Goal: Information Seeking & Learning: Find specific fact

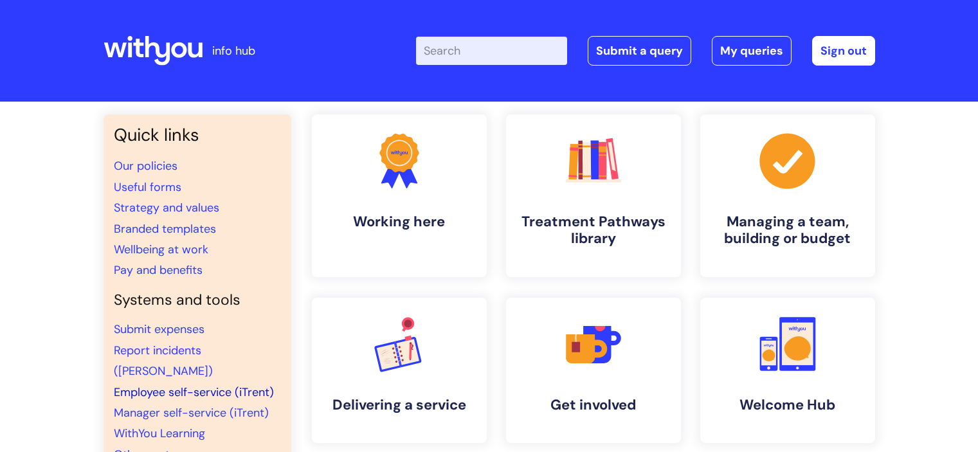
scroll to position [129, 0]
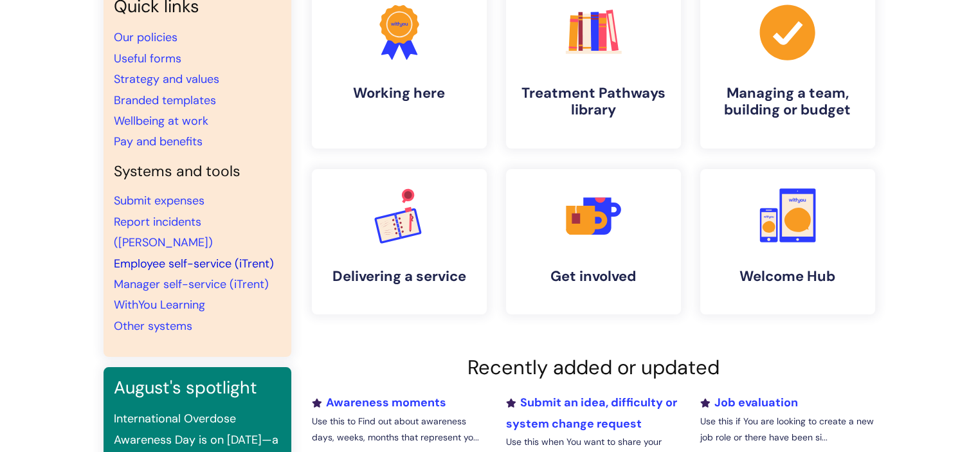
click at [208, 256] on link "Employee self-service (iTrent)" at bounding box center [194, 263] width 160 height 15
click at [193, 142] on link "Pay and benefits" at bounding box center [158, 141] width 89 height 15
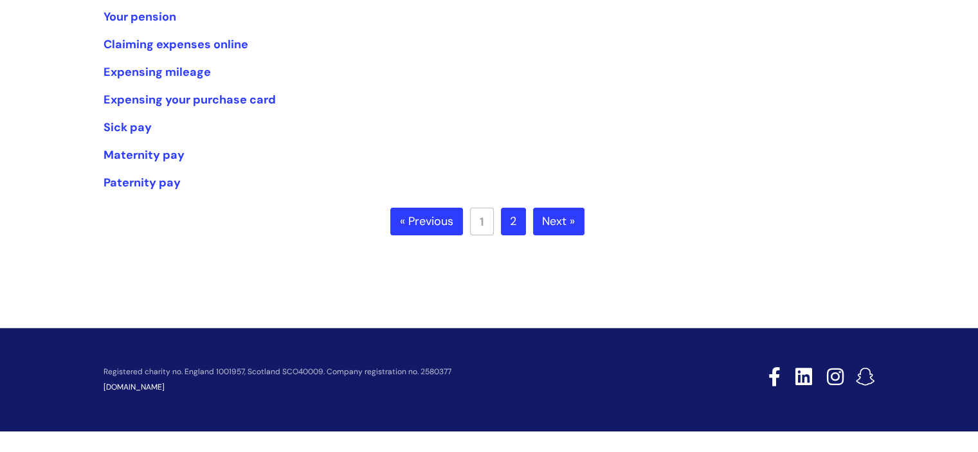
scroll to position [300, 0]
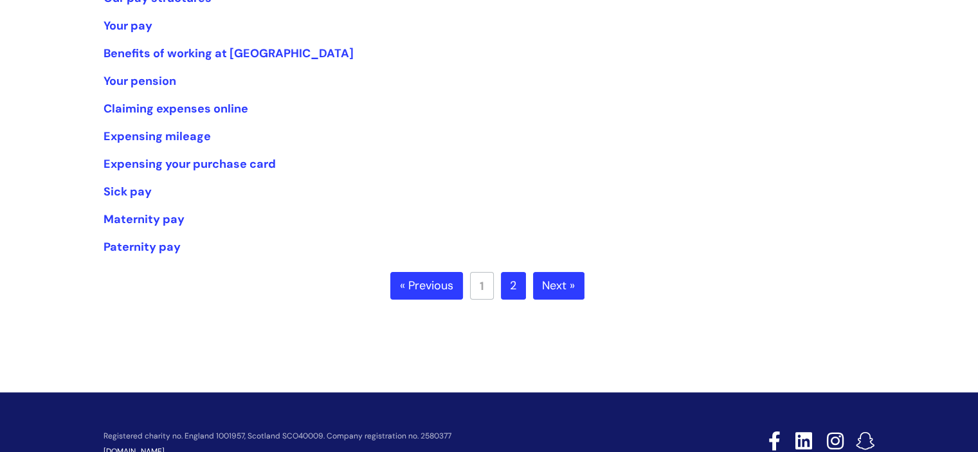
click at [566, 283] on link "Next »" at bounding box center [558, 286] width 51 height 28
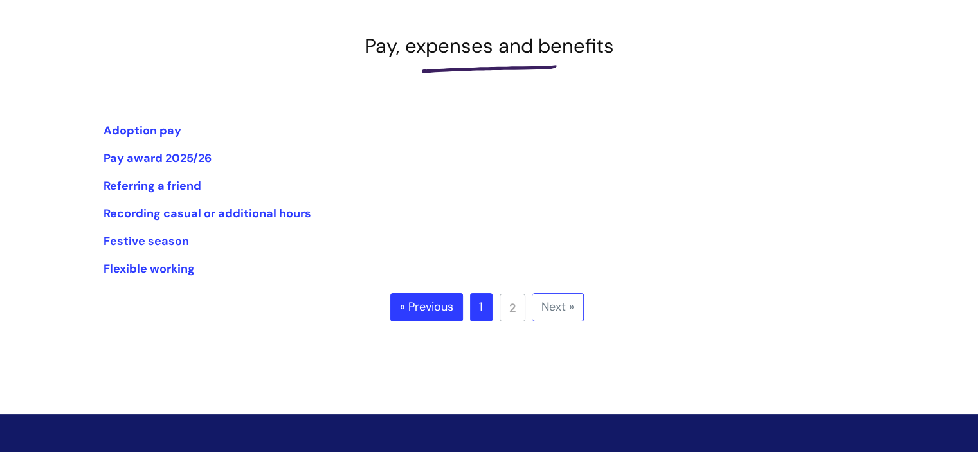
scroll to position [193, 0]
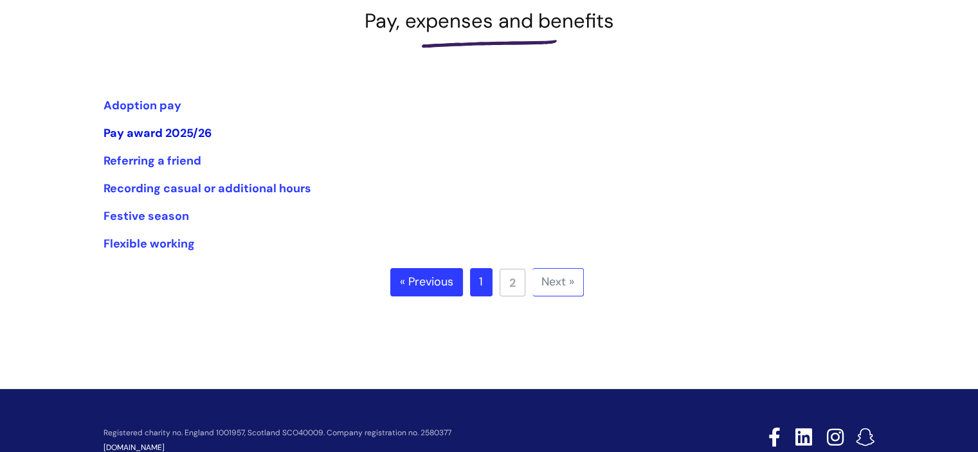
click at [183, 133] on link "Pay award 2025/26" at bounding box center [157, 132] width 108 height 15
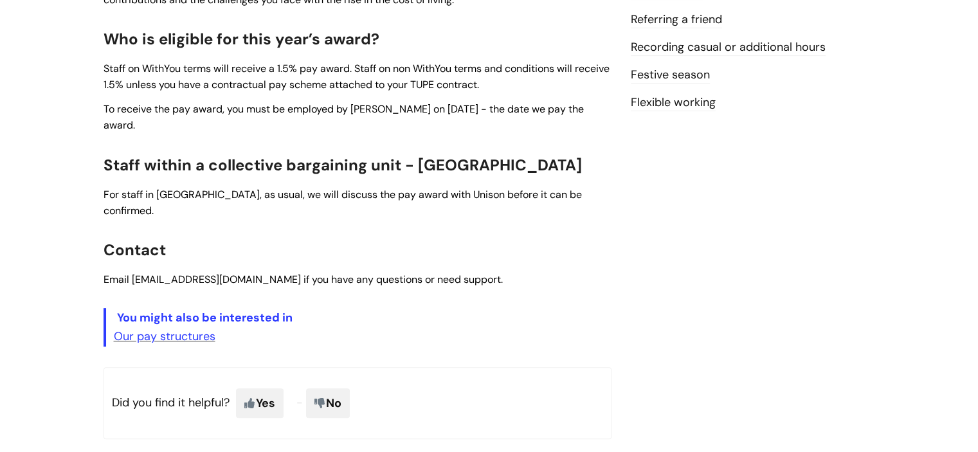
scroll to position [514, 0]
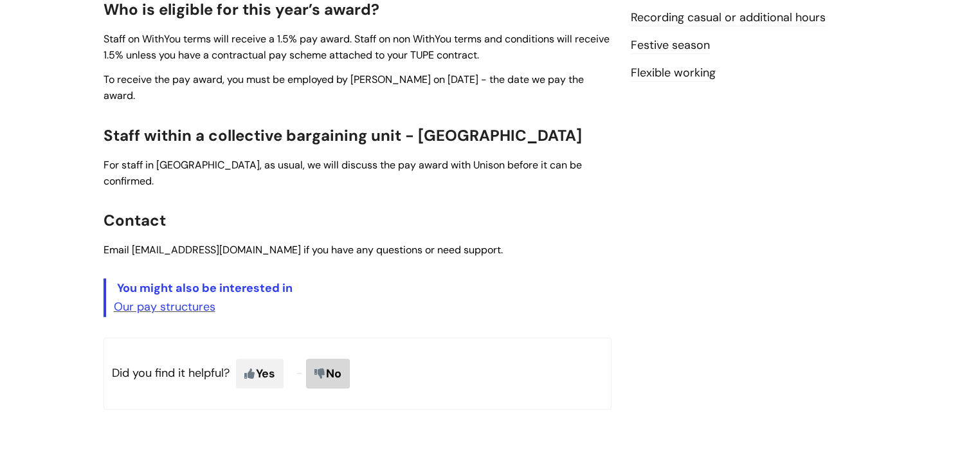
click at [344, 359] on span "No" at bounding box center [328, 374] width 44 height 30
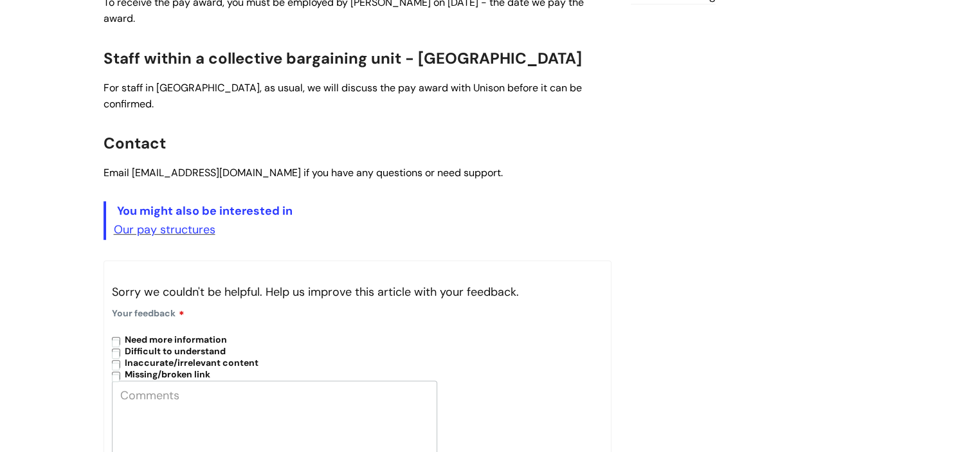
scroll to position [835, 0]
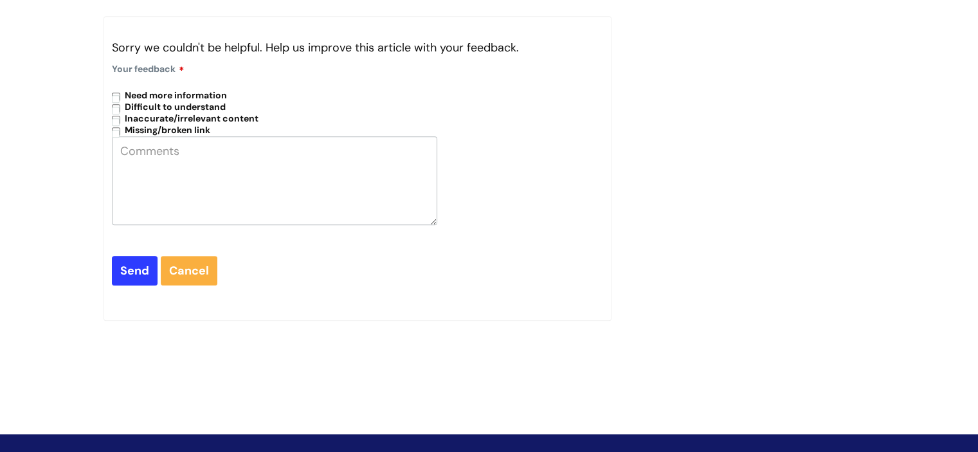
click at [329, 272] on div "Sorry we couldn't be helpful. Help us improve this article with your feedback. …" at bounding box center [357, 168] width 508 height 305
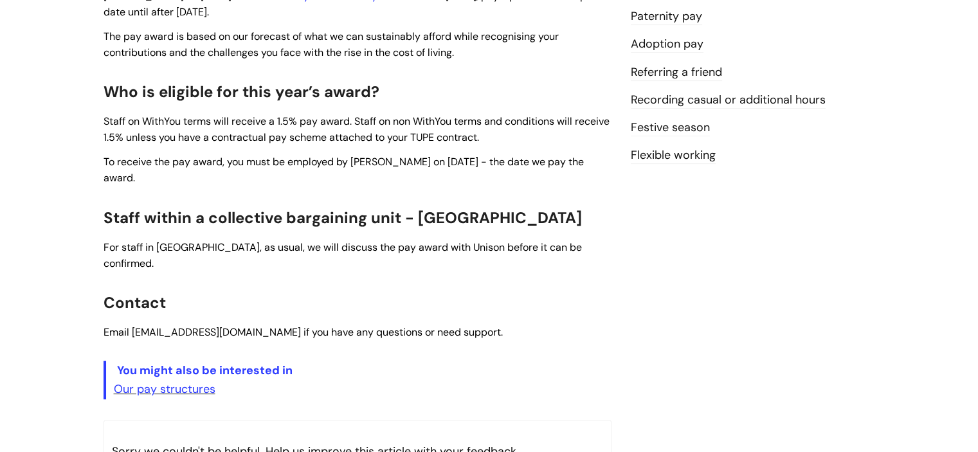
scroll to position [514, 0]
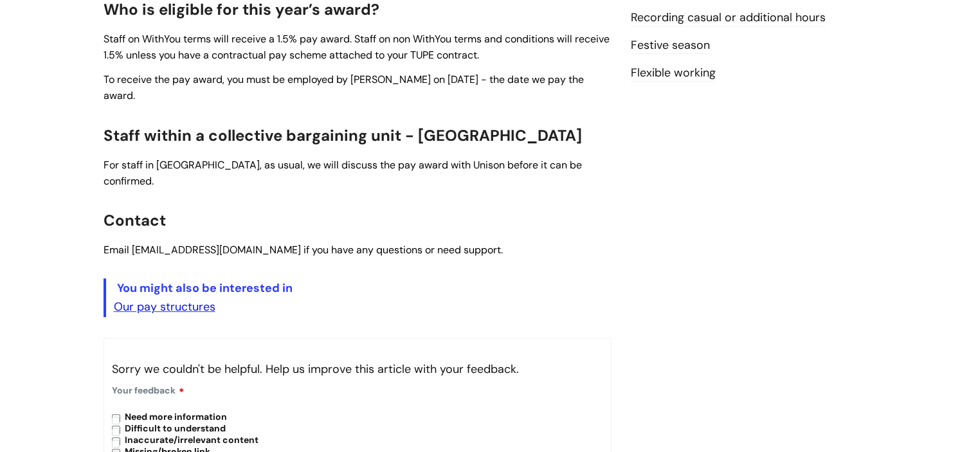
click at [185, 299] on link "Our pay structures" at bounding box center [165, 306] width 102 height 15
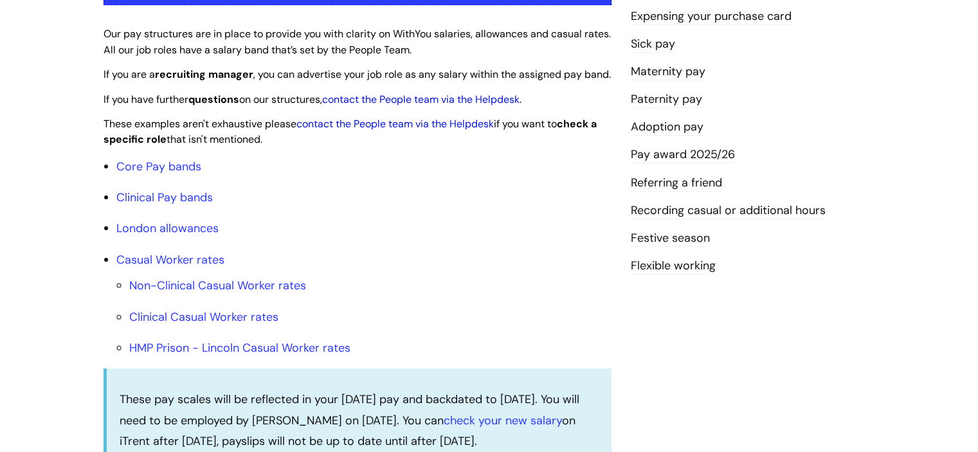
scroll to position [386, 0]
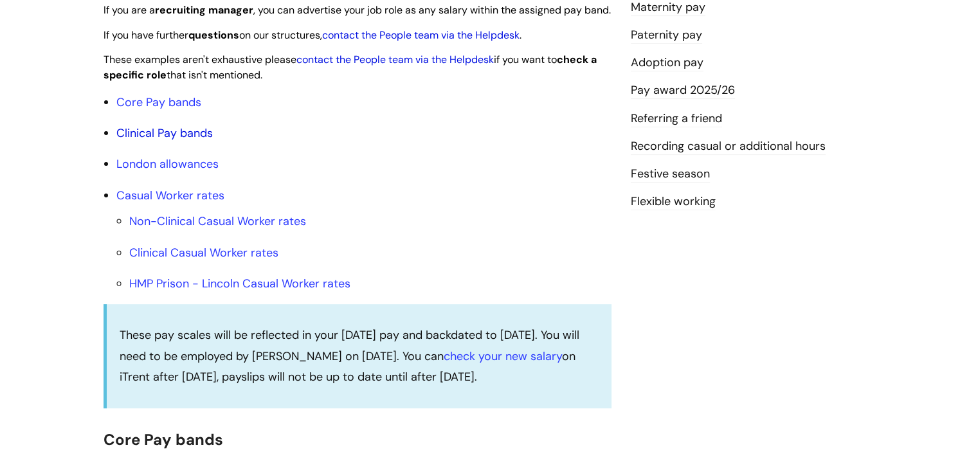
click at [179, 141] on link "Clinical Pay bands" at bounding box center [164, 132] width 96 height 15
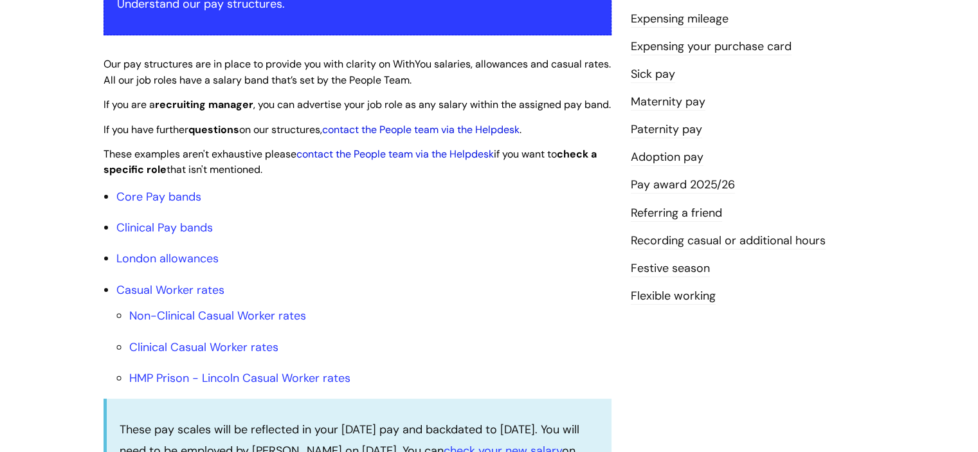
scroll to position [275, 0]
